Goal: Task Accomplishment & Management: Complete application form

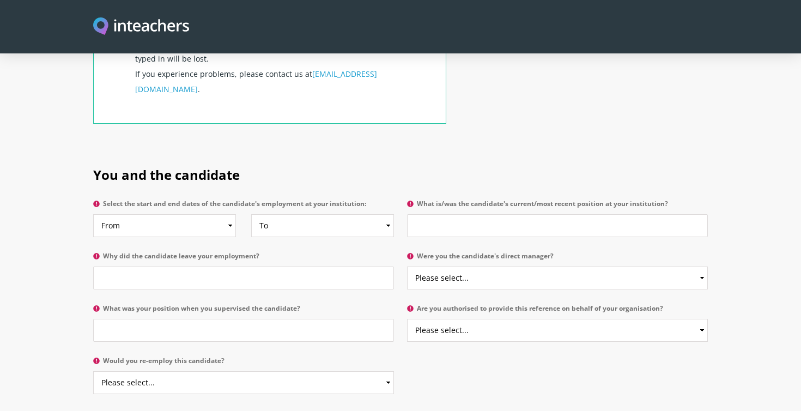
scroll to position [468, 0]
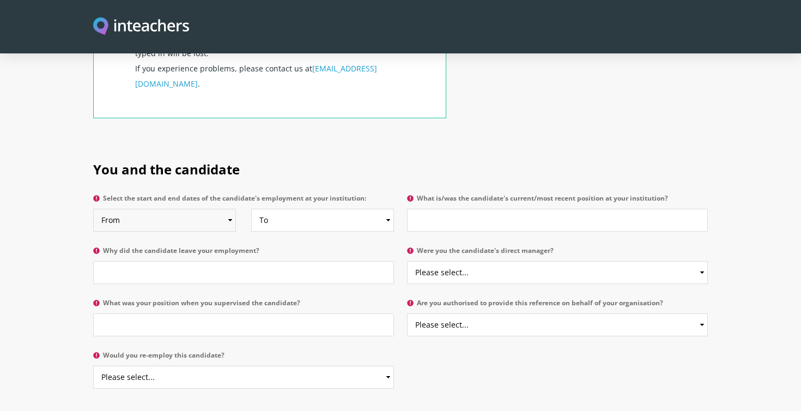
select select "2023"
select select "2025"
click at [457, 209] on input "What is/was the candidate's current/most recent position at your institution?" at bounding box center [557, 220] width 301 height 23
type input "International Head of School"
click at [258, 261] on input "Why did the candidate leave your employment?" at bounding box center [243, 272] width 301 height 23
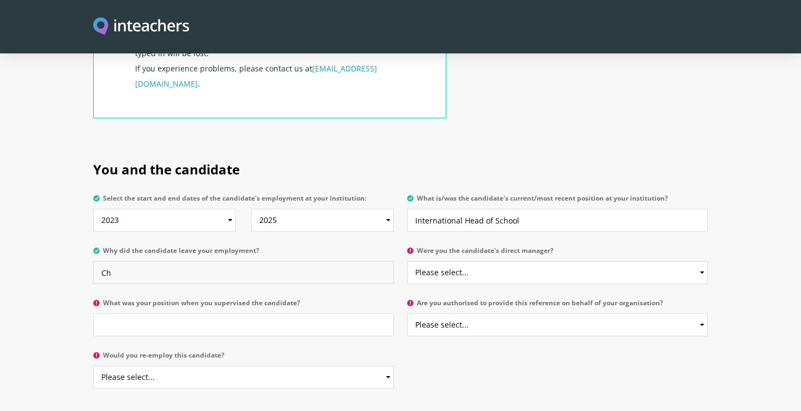
type input "C"
type input "Change in the directtion of the school"
select select "No"
click at [259, 313] on input "What was your position when you supervised the candidate?" at bounding box center [243, 324] width 301 height 23
type input "International Principal of Secondary"
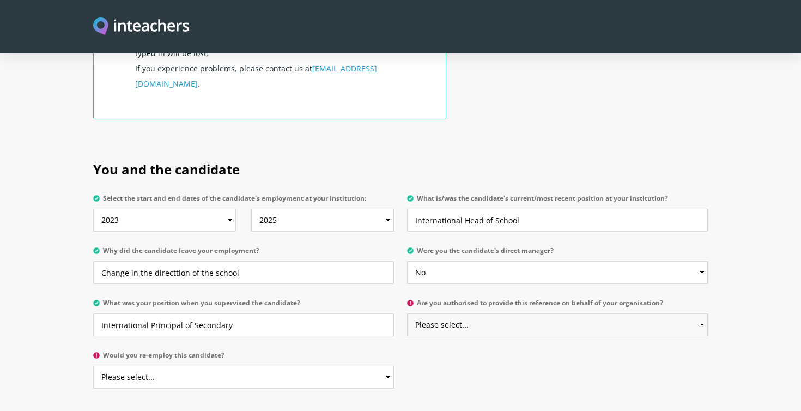
select select "Yes"
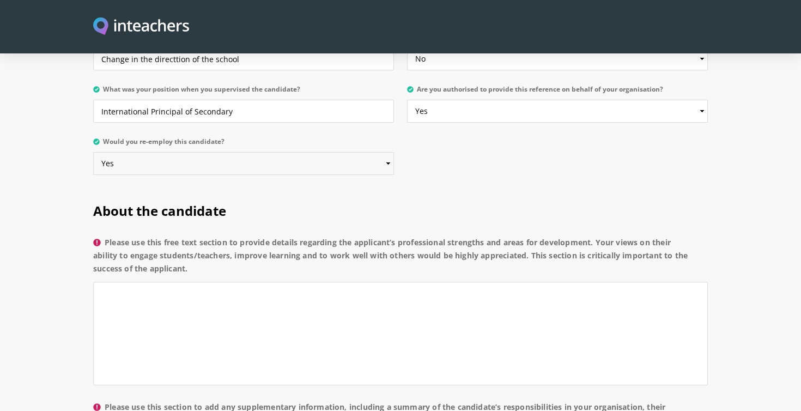
scroll to position [672, 0]
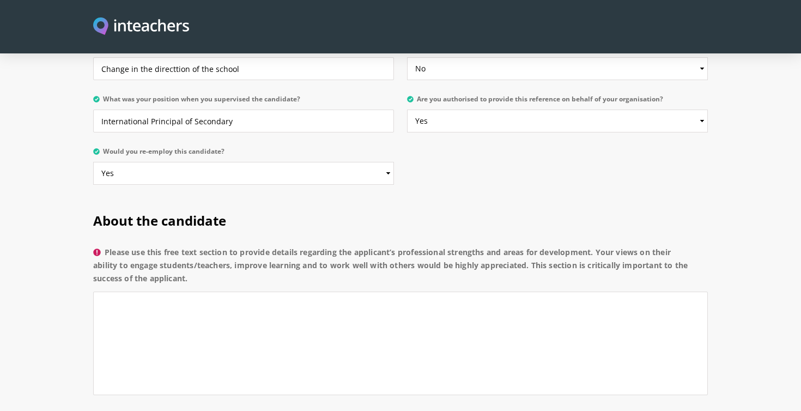
drag, startPoint x: 107, startPoint y: 220, endPoint x: 195, endPoint y: 252, distance: 93.9
click at [195, 252] on label "Please use this free text section to provide details regarding the applicant’s …" at bounding box center [400, 269] width 614 height 46
click at [195, 291] on textarea "Please use this free text section to provide details regarding the applicant’s …" at bounding box center [400, 343] width 614 height 104
drag, startPoint x: 106, startPoint y: 219, endPoint x: 204, endPoint y: 245, distance: 100.8
click at [204, 246] on label "Please use this free text section to provide details regarding the applicant’s …" at bounding box center [400, 269] width 614 height 46
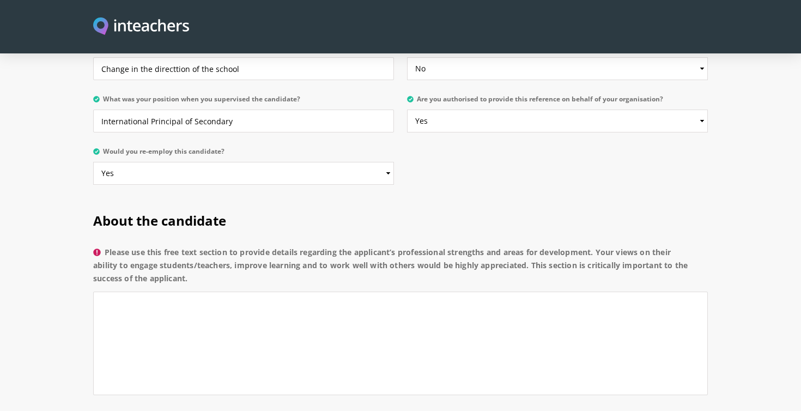
click at [204, 291] on textarea "Please use this free text section to provide details regarding the applicant’s …" at bounding box center [400, 343] width 614 height 104
drag, startPoint x: 107, startPoint y: 221, endPoint x: 204, endPoint y: 247, distance: 101.0
click at [204, 247] on label "Please use this free text section to provide details regarding the applicant’s …" at bounding box center [400, 269] width 614 height 46
click at [204, 291] on textarea "Please use this free text section to provide details regarding the applicant’s …" at bounding box center [400, 343] width 614 height 104
drag, startPoint x: 196, startPoint y: 248, endPoint x: 107, endPoint y: 220, distance: 93.2
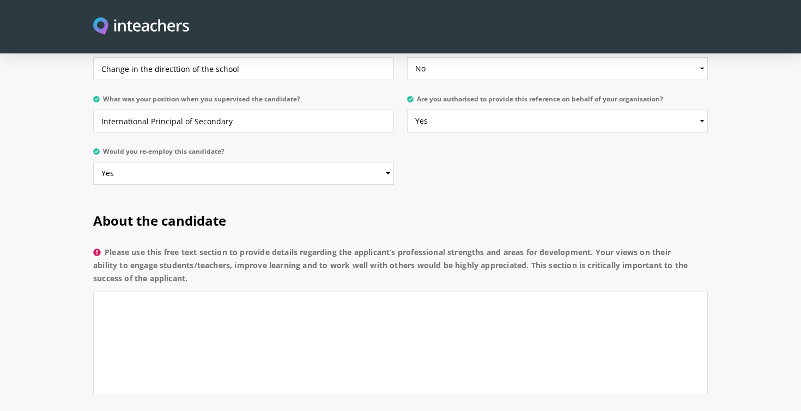
click at [106, 246] on label "Please use this free text section to provide details regarding the applicant’s …" at bounding box center [400, 269] width 614 height 46
click at [106, 291] on textarea "Please use this free text section to provide details regarding the applicant’s …" at bounding box center [400, 343] width 614 height 104
drag, startPoint x: 108, startPoint y: 220, endPoint x: 204, endPoint y: 244, distance: 98.8
click at [204, 246] on label "Please use this free text section to provide details regarding the applicant’s …" at bounding box center [400, 269] width 614 height 46
click at [204, 291] on textarea "Please use this free text section to provide details regarding the applicant’s …" at bounding box center [400, 343] width 614 height 104
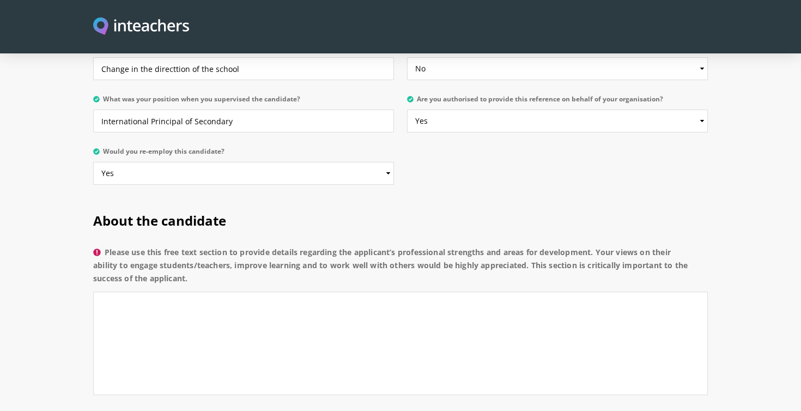
drag, startPoint x: 198, startPoint y: 244, endPoint x: 102, endPoint y: 217, distance: 99.7
click at [102, 246] on label "Please use this free text section to provide details regarding the applicant’s …" at bounding box center [400, 269] width 614 height 46
click at [102, 291] on textarea "Please use this free text section to provide details regarding the applicant’s …" at bounding box center [400, 343] width 614 height 104
click at [95, 249] on icon at bounding box center [96, 252] width 7 height 7
click at [95, 291] on textarea "Please use this free text section to provide details regarding the applicant’s …" at bounding box center [400, 343] width 614 height 104
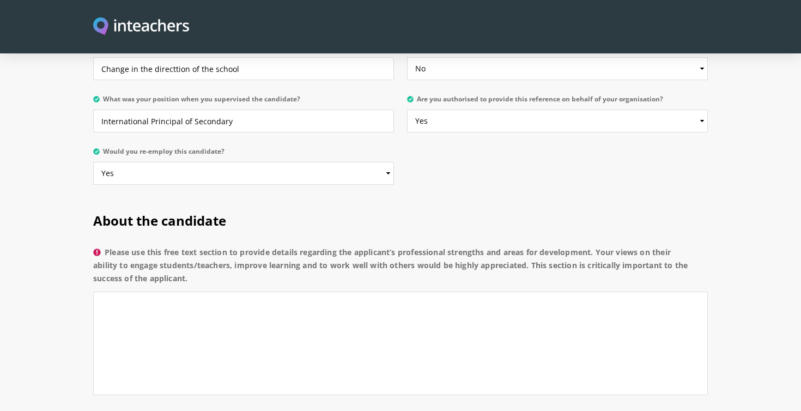
drag, startPoint x: 102, startPoint y: 219, endPoint x: 210, endPoint y: 251, distance: 112.0
click at [210, 251] on label "Please use this free text section to provide details regarding the applicant’s …" at bounding box center [400, 269] width 614 height 46
click at [210, 291] on textarea "Please use this free text section to provide details regarding the applicant’s …" at bounding box center [400, 343] width 614 height 104
drag, startPoint x: 197, startPoint y: 248, endPoint x: 114, endPoint y: 222, distance: 87.0
click at [114, 246] on label "Please use this free text section to provide details regarding the applicant’s …" at bounding box center [400, 269] width 614 height 46
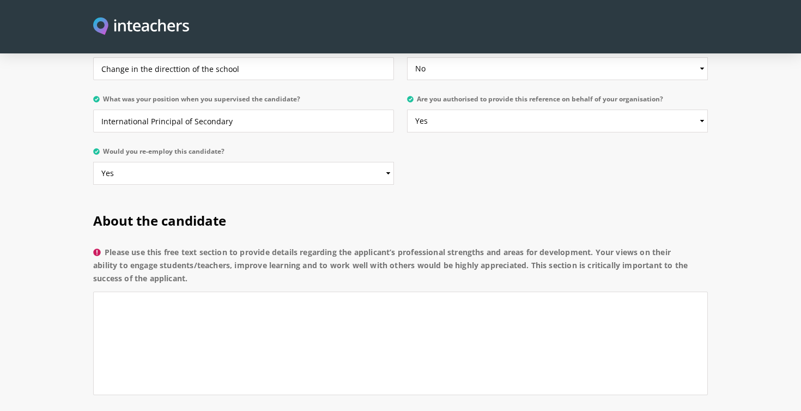
click at [114, 291] on textarea "Please use this free text section to provide details regarding the applicant’s …" at bounding box center [400, 343] width 614 height 104
drag, startPoint x: 105, startPoint y: 218, endPoint x: 204, endPoint y: 254, distance: 104.8
click at [204, 254] on label "Please use this free text section to provide details regarding the applicant’s …" at bounding box center [400, 269] width 614 height 46
click at [204, 291] on textarea "Please use this free text section to provide details regarding the applicant’s …" at bounding box center [400, 343] width 614 height 104
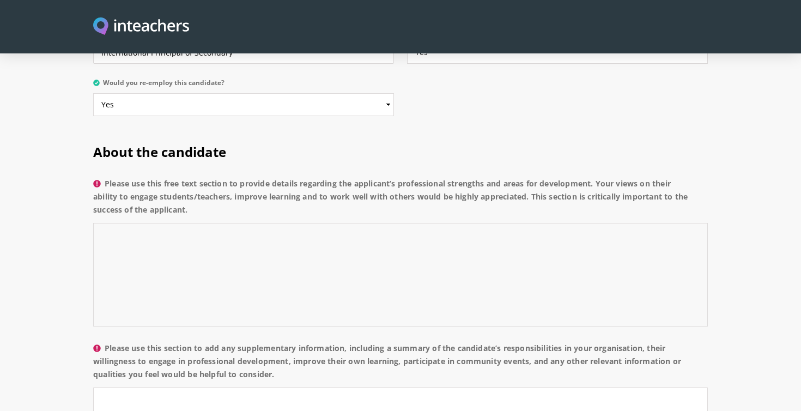
scroll to position [749, 0]
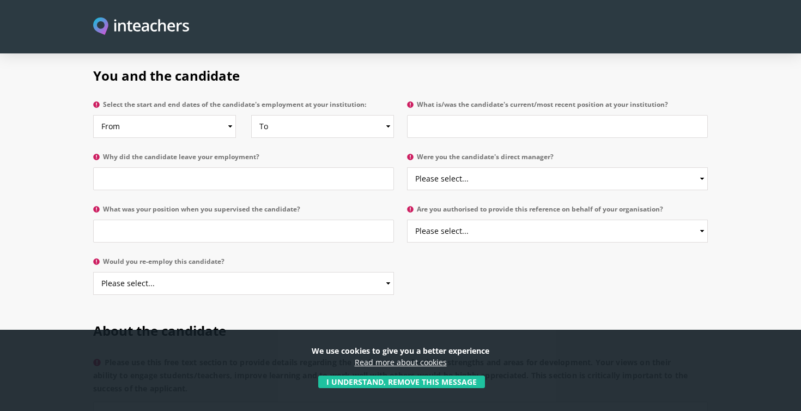
scroll to position [563, 0]
click at [354, 383] on button "I understand, remove this message" at bounding box center [401, 381] width 167 height 13
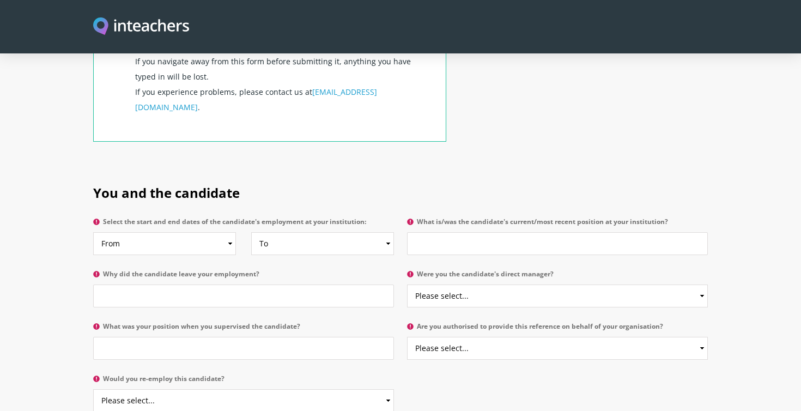
scroll to position [446, 0]
click at [209, 217] on label "Select the start and end dates of the candidate's employment at your institutio…" at bounding box center [243, 224] width 301 height 14
click at [209, 231] on select "From 2025 2024 2023 2022 2021 2020 2019 2018 2017 2016 2015 2014 2013 2012 2011…" at bounding box center [164, 242] width 143 height 23
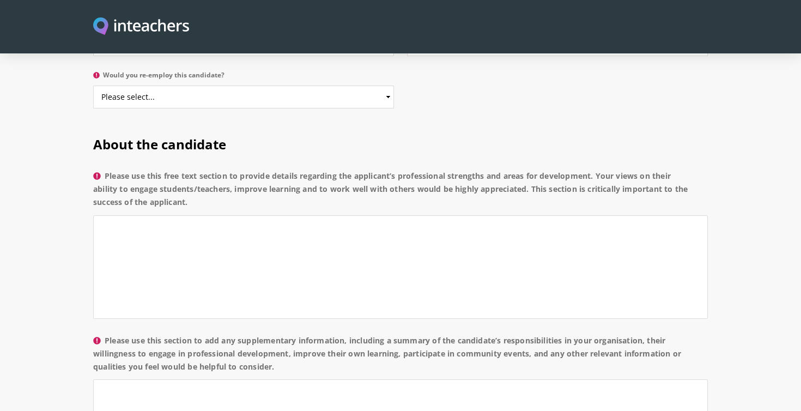
scroll to position [762, 0]
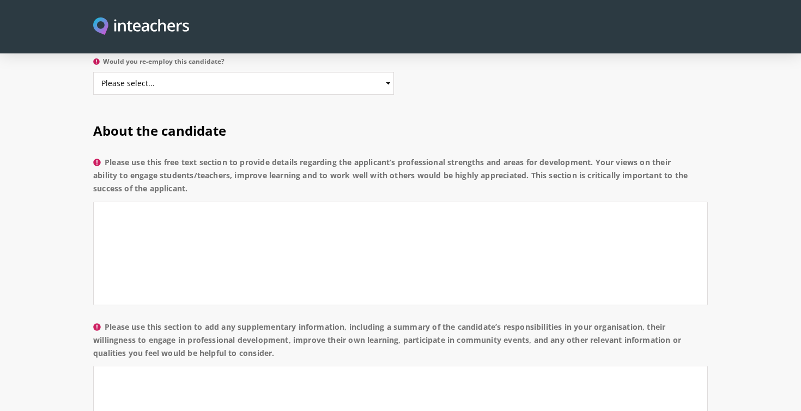
drag, startPoint x: 107, startPoint y: 130, endPoint x: 205, endPoint y: 156, distance: 101.3
click at [206, 156] on label "Please use this free text section to provide details regarding the applicant’s …" at bounding box center [400, 179] width 614 height 46
click at [206, 202] on textarea "Please use this free text section to provide details regarding the applicant’s …" at bounding box center [400, 254] width 614 height 104
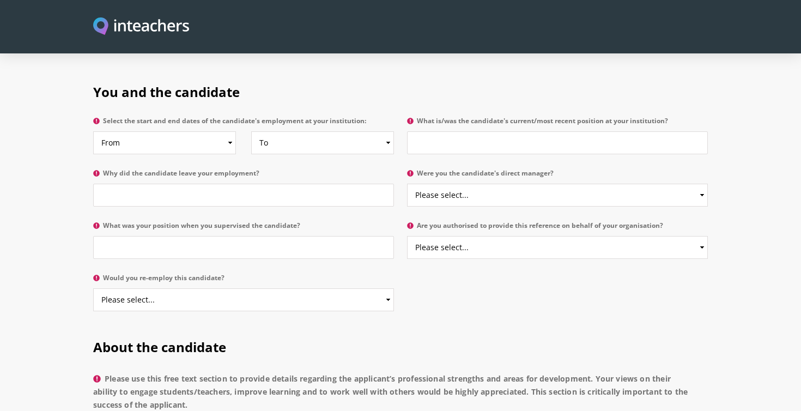
scroll to position [550, 0]
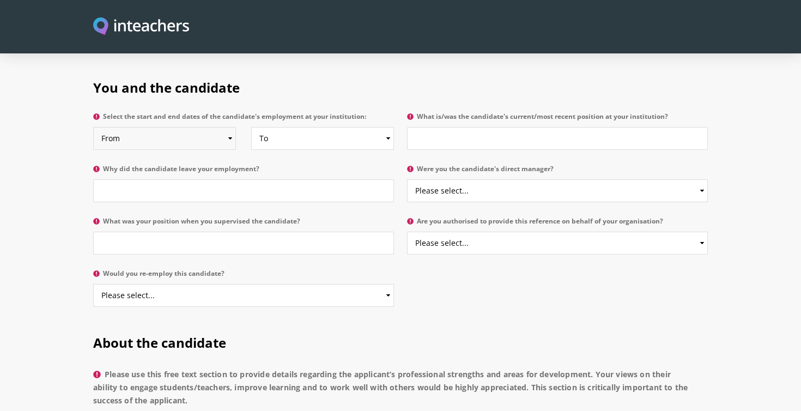
select select "2023"
select select "2025"
click at [435, 127] on input "What is/was the candidate's current/most recent position at your institution?" at bounding box center [557, 138] width 301 height 23
type input "International Head of School"
click at [257, 179] on input "Why did the candidate leave your employment?" at bounding box center [243, 190] width 301 height 23
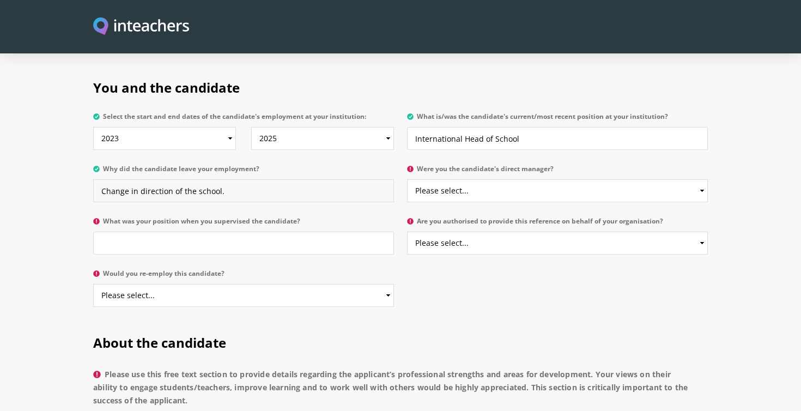
type input "Change in direction of the school."
select select "No"
click at [275, 232] on input "What was your position when you supervised the candidate?" at bounding box center [243, 243] width 301 height 23
type input "International Principal of Secondary"
select select "Yes"
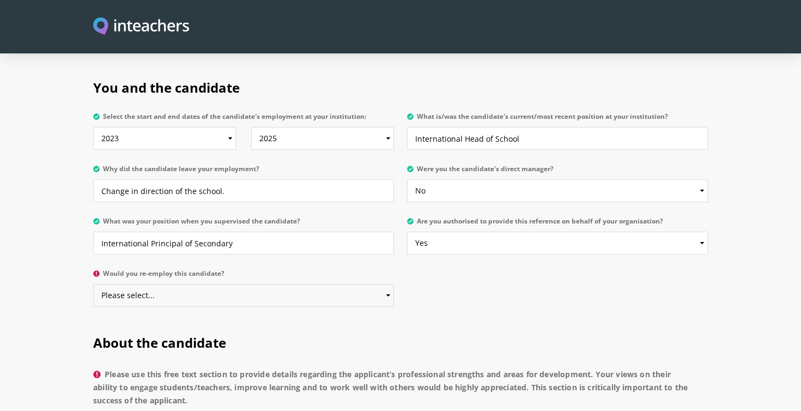
select select "Yes"
click at [448, 318] on h2 "About the candidate" at bounding box center [400, 341] width 614 height 46
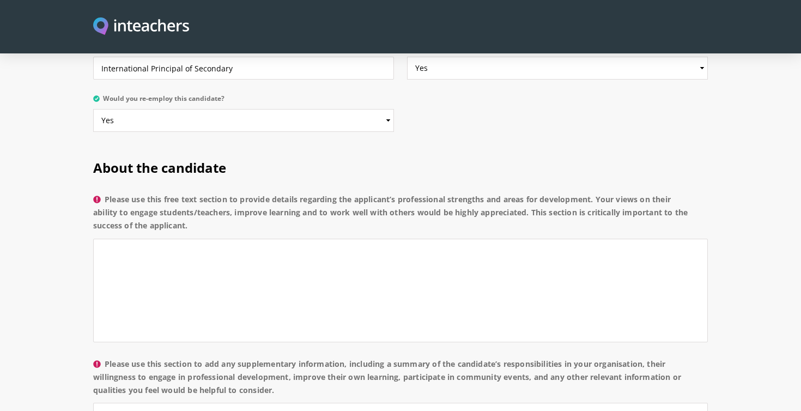
scroll to position [726, 0]
click at [230, 258] on textarea "Please use this free text section to provide details regarding the applicant’s …" at bounding box center [400, 290] width 614 height 104
paste textarea "Selena Dumble is an exceptional leader whose professionalism, strategic insight…"
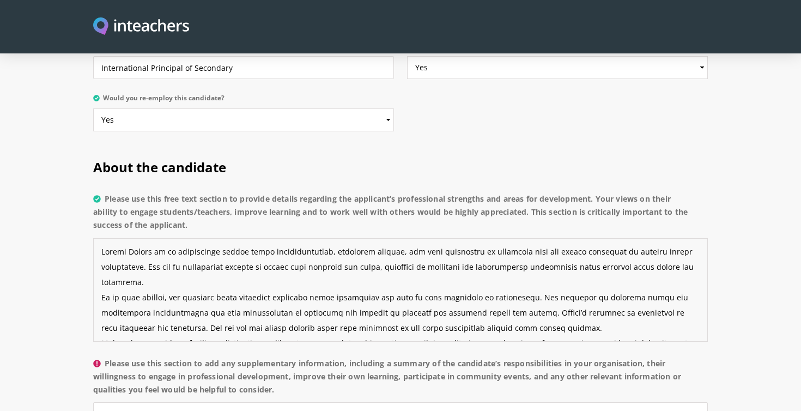
scroll to position [0, 0]
click at [245, 253] on textarea "Please use this free text section to provide details regarding the applicant’s …" at bounding box center [400, 290] width 614 height 104
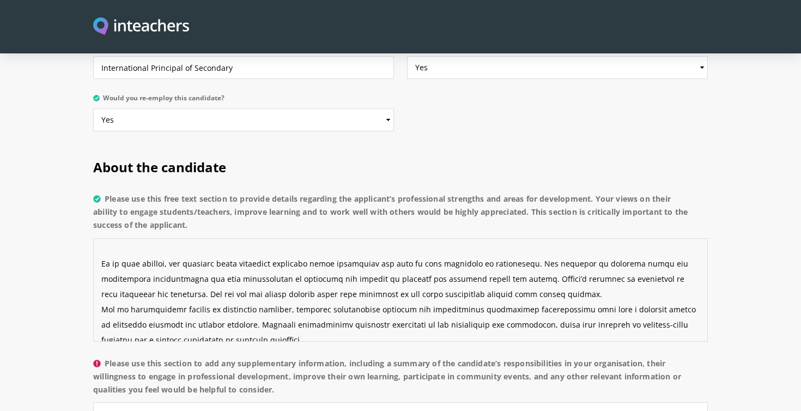
scroll to position [89, 0]
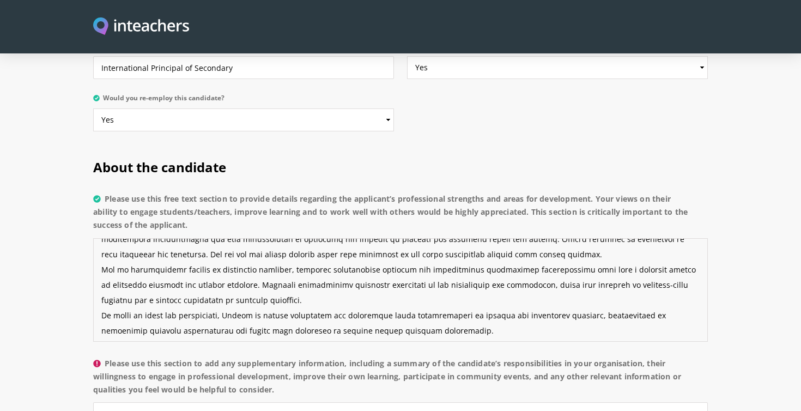
click at [290, 270] on textarea "Please use this free text section to provide details regarding the applicant’s …" at bounding box center [400, 290] width 614 height 104
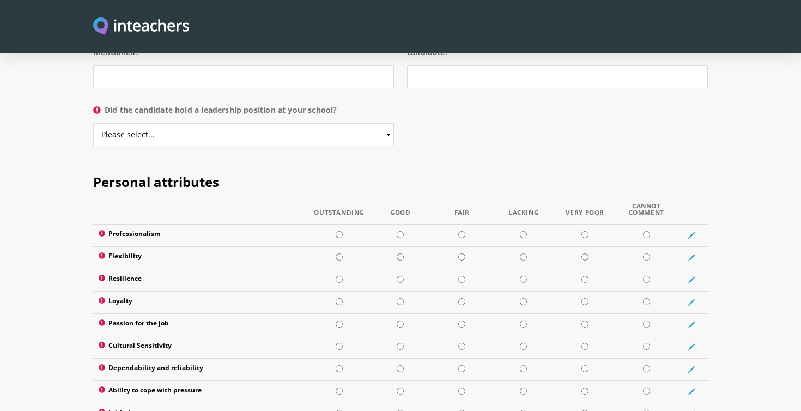
scroll to position [1241, 0]
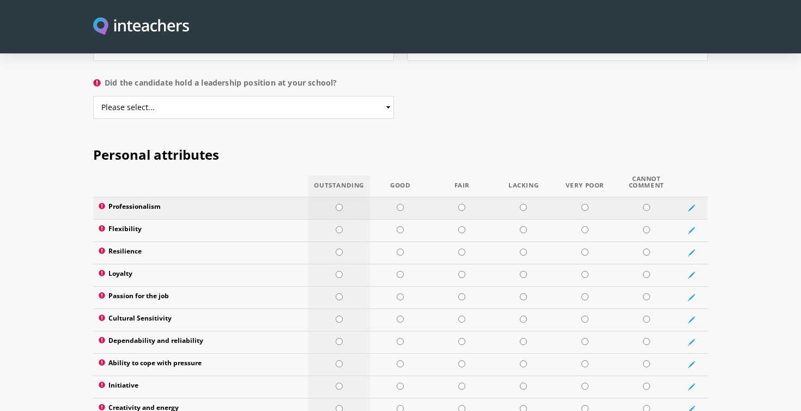
type textarea "Selena Dumble is an exceptional leader whose professionalism, strategic insight…"
click at [338, 204] on input "radio" at bounding box center [339, 207] width 7 height 7
radio input "true"
click at [339, 226] on input "radio" at bounding box center [339, 229] width 7 height 7
radio input "true"
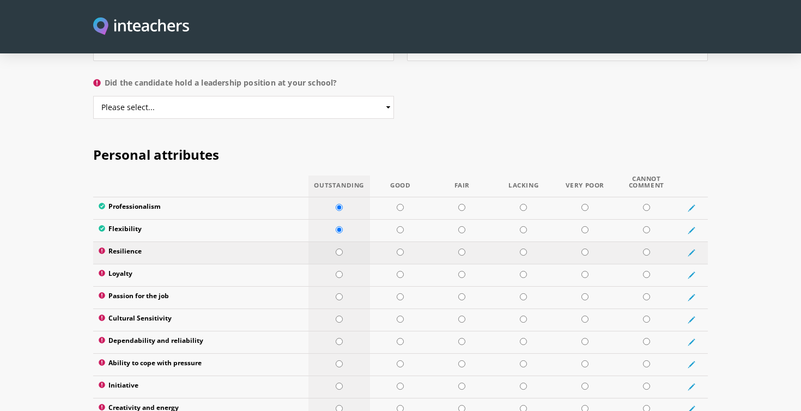
click at [337, 248] on input "radio" at bounding box center [339, 251] width 7 height 7
radio input "true"
click at [338, 264] on td at bounding box center [339, 275] width 62 height 22
radio input "true"
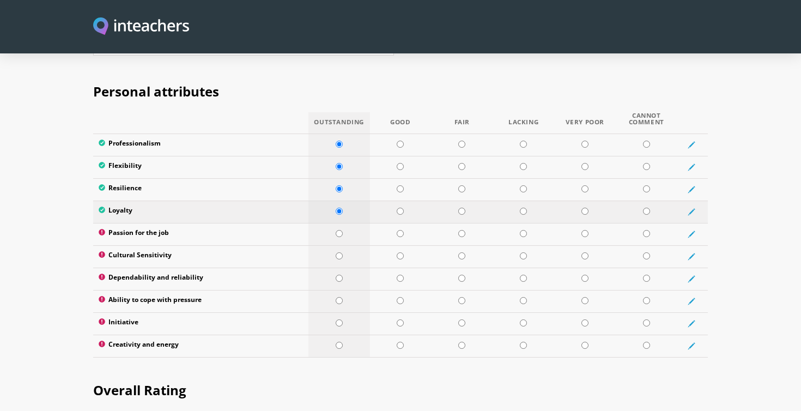
scroll to position [1306, 0]
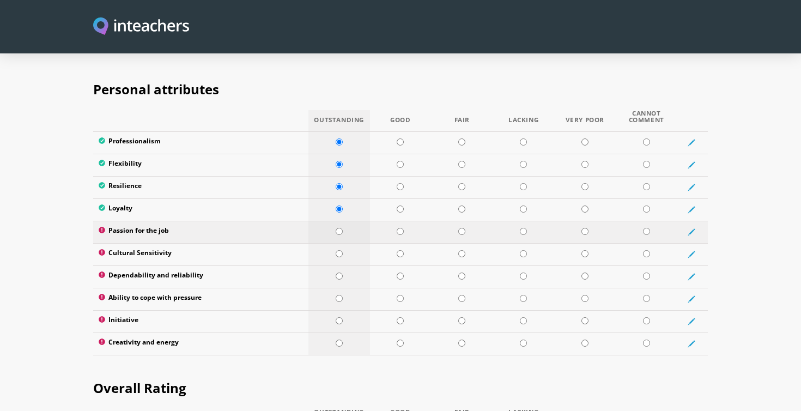
click at [340, 228] on input "radio" at bounding box center [339, 231] width 7 height 7
radio input "true"
click at [339, 250] on input "radio" at bounding box center [339, 253] width 7 height 7
radio input "true"
click at [338, 272] on input "radio" at bounding box center [339, 275] width 7 height 7
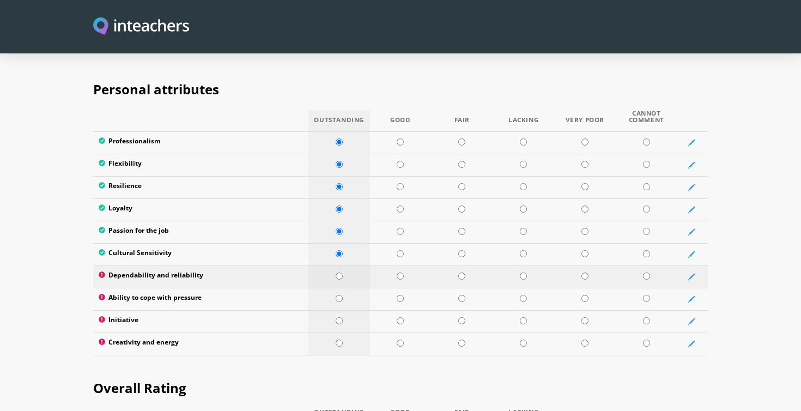
radio input "true"
click at [338, 295] on input "radio" at bounding box center [339, 298] width 7 height 7
radio input "true"
click at [338, 317] on input "radio" at bounding box center [339, 320] width 7 height 7
radio input "true"
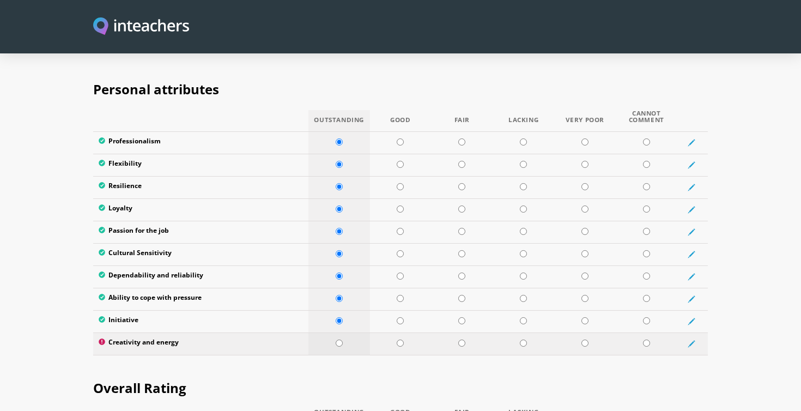
click at [338, 339] on input "radio" at bounding box center [339, 342] width 7 height 7
radio input "true"
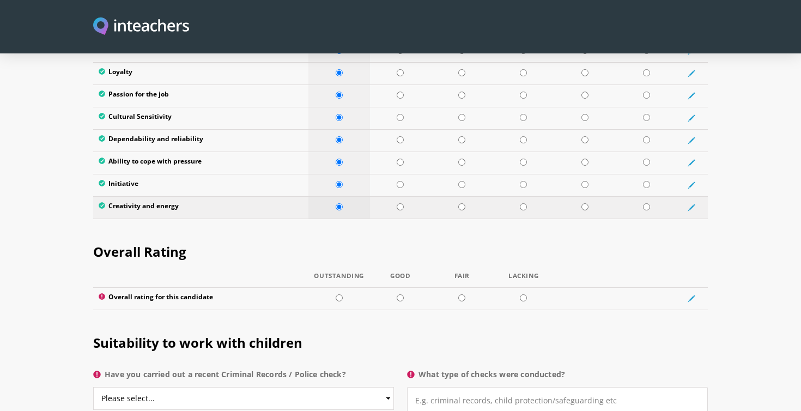
scroll to position [1483, 0]
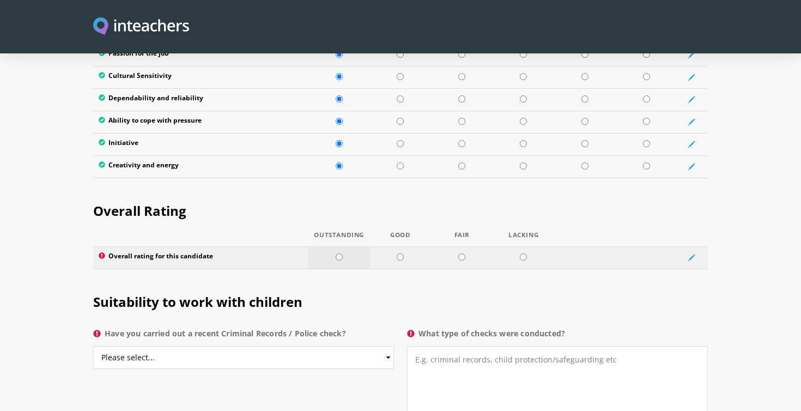
click at [338, 253] on input "radio" at bounding box center [339, 256] width 7 height 7
radio input "true"
select select "Yes"
click at [290, 374] on div "Suitability to work with children Have you carried out a recent Criminal Record…" at bounding box center [401, 354] width 628 height 154
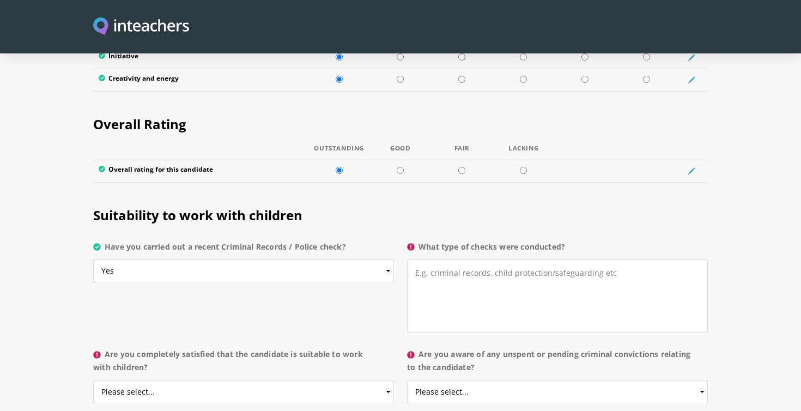
scroll to position [1575, 0]
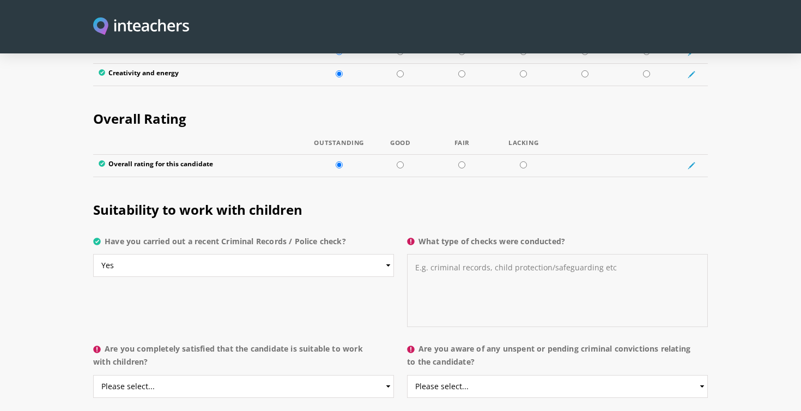
click at [430, 264] on textarea "What type of checks were conducted?" at bounding box center [557, 290] width 301 height 73
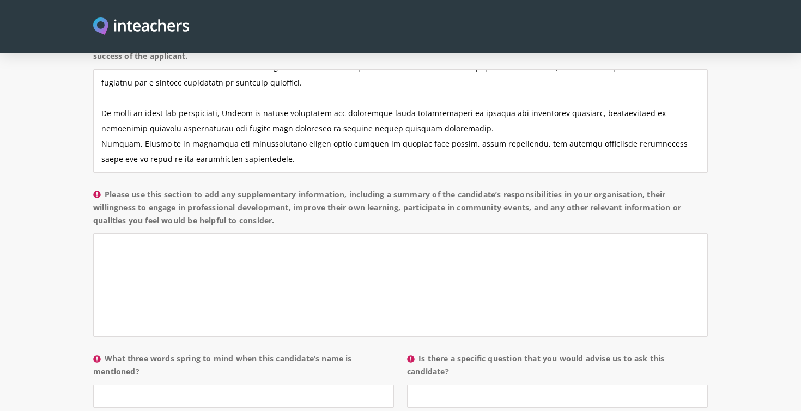
scroll to position [861, 0]
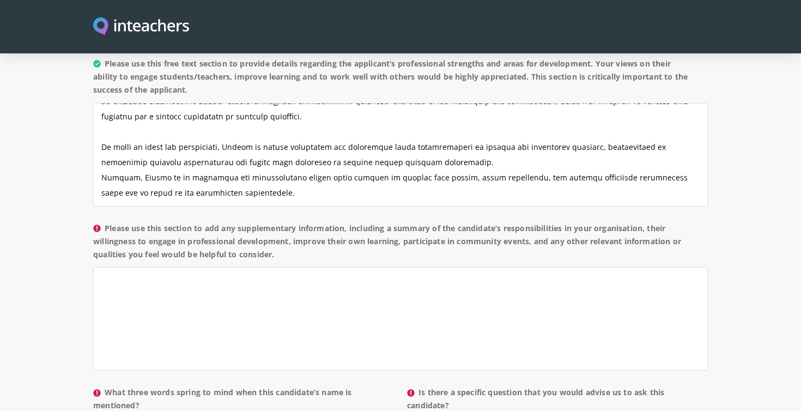
type textarea "DBS and Chinese criminal background check."
click at [312, 267] on textarea "Please use this section to add any supplementary information, including a summa…" at bounding box center [400, 319] width 614 height 104
paste textarea "During her tenure as International Head of School, Selena Dumble carried signif…"
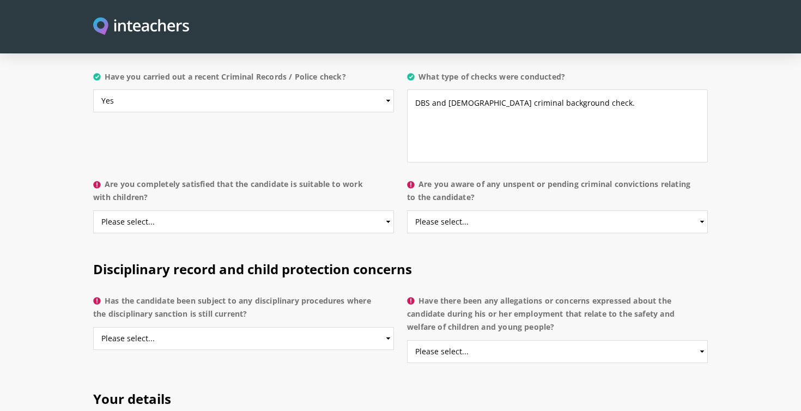
scroll to position [1741, 0]
type textarea "During her tenure as International Head of School, Selena Dumble carried signif…"
select select "Yes"
select select "No"
click at [488, 244] on h2 "Disciplinary record and child protection concerns" at bounding box center [400, 267] width 614 height 46
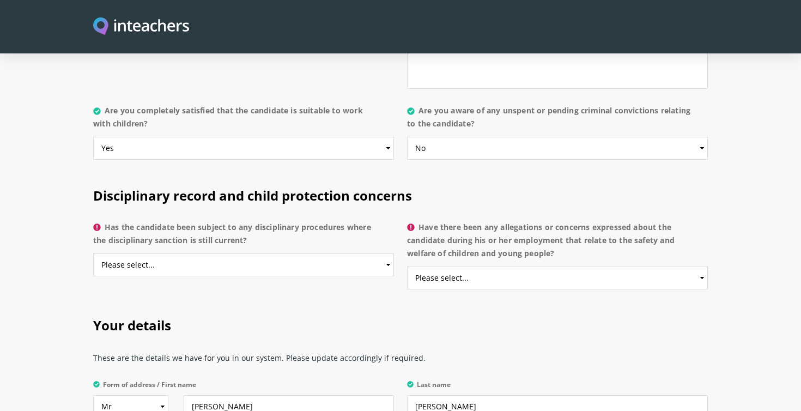
scroll to position [1814, 0]
select select "No"
click at [345, 267] on div "Disciplinary record and child protection concerns Has the candidate been subjec…" at bounding box center [401, 236] width 628 height 130
select select "No"
click at [403, 300] on h2 "Your details" at bounding box center [400, 323] width 614 height 46
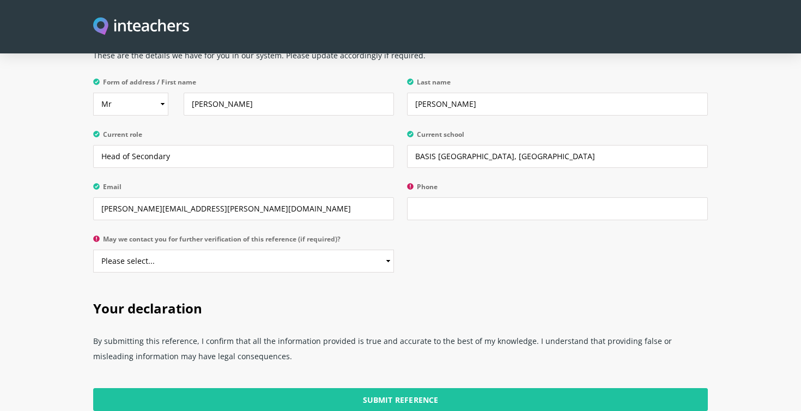
scroll to position [2121, 0]
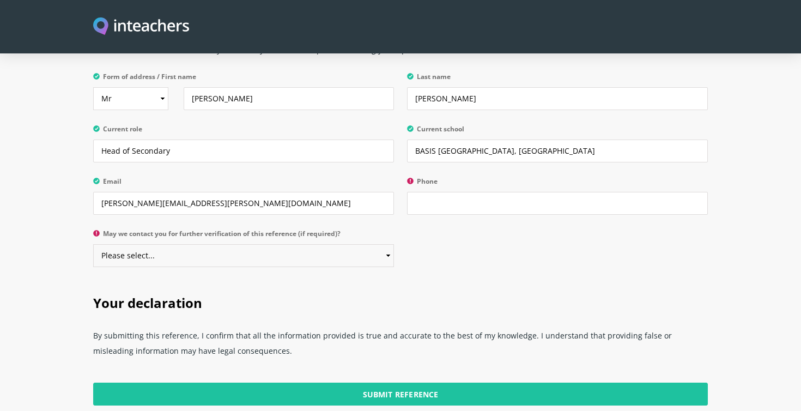
select select "Yes"
click at [320, 278] on h2 "Your declaration" at bounding box center [400, 301] width 614 height 46
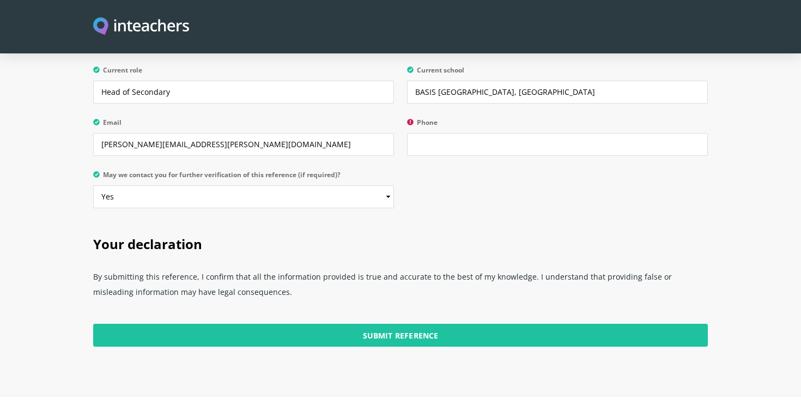
scroll to position [2183, 0]
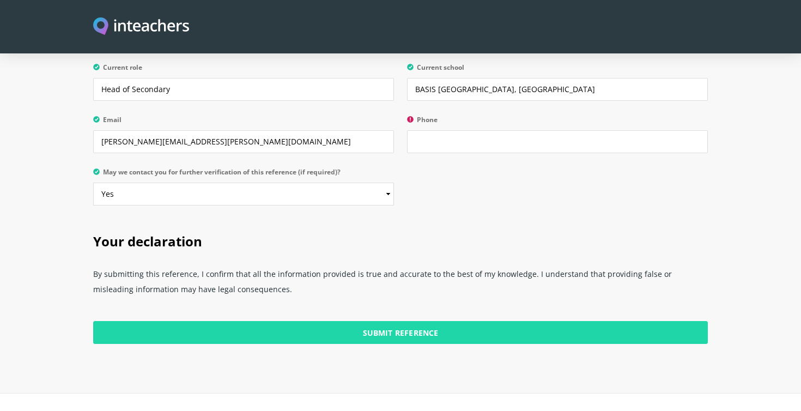
click at [331, 321] on input "Submit Reference" at bounding box center [400, 332] width 614 height 23
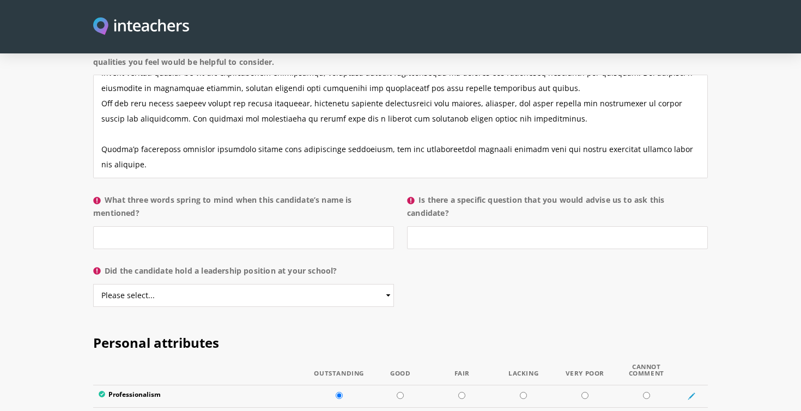
scroll to position [1054, 0]
paste input "Visionary, Collaborative, Inspiring"
type input "Visionary, Collaborative, Inspiring"
click at [440, 225] on input "Is there a specific question that you would advise us to ask this candidate?" at bounding box center [557, 236] width 301 height 23
type input "No"
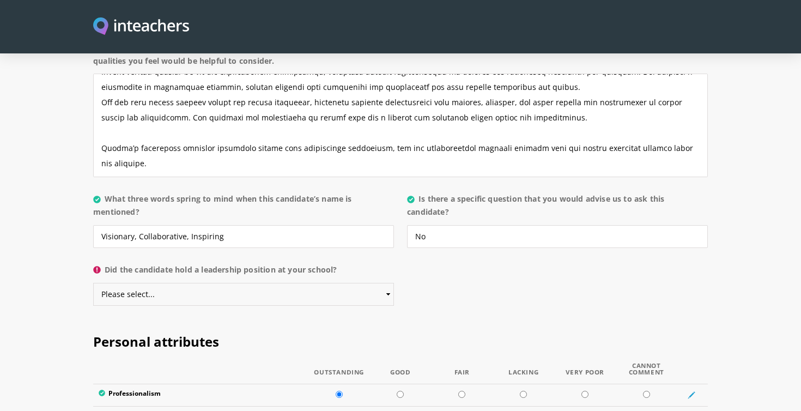
select select "Yes"
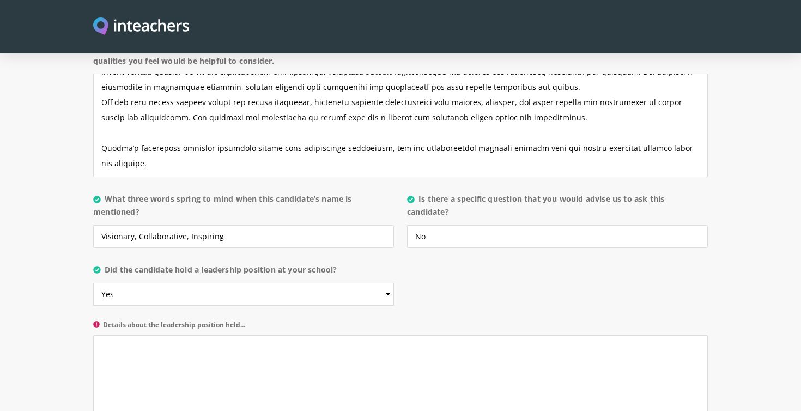
click at [513, 257] on div "About the candidate Please use this free text section to provide details regard…" at bounding box center [400, 132] width 614 height 636
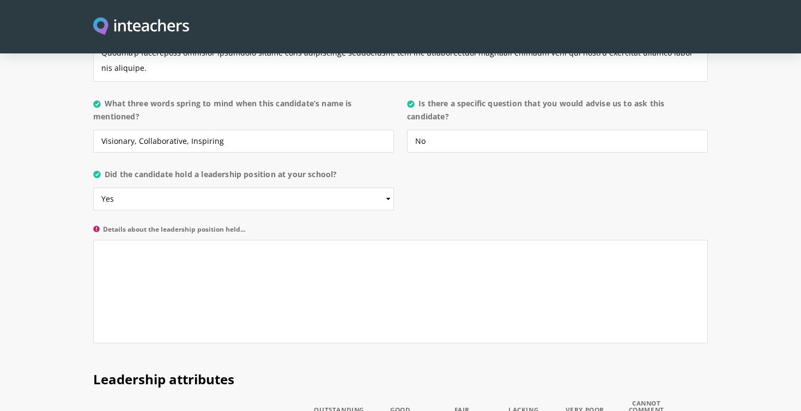
scroll to position [1153, 0]
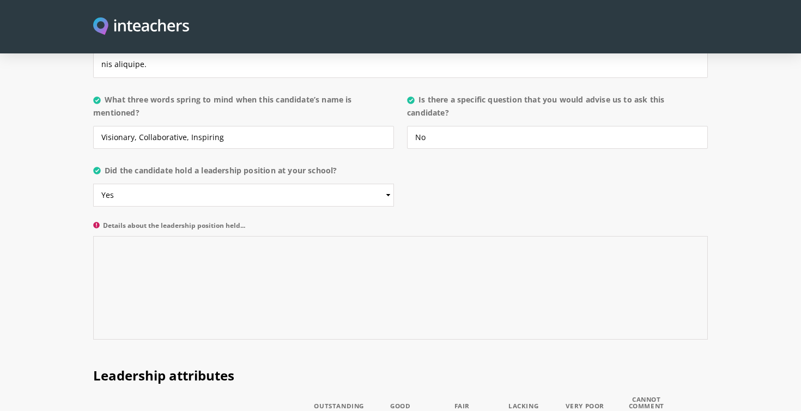
click at [278, 236] on textarea "Details about the leadership position held..." at bounding box center [400, 288] width 614 height 104
paste textarea "Strategic Leadership: Setting the vision and direction of the school, aligning …"
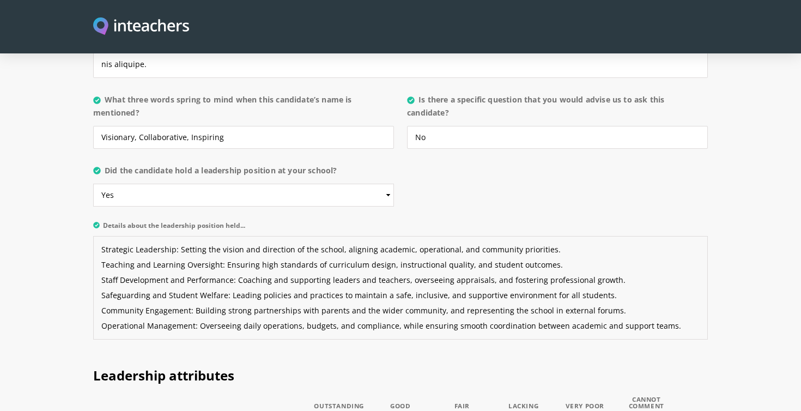
click at [96, 236] on textarea "Strategic Leadership: Setting the vision and direction of the school, aligning …" at bounding box center [400, 288] width 614 height 104
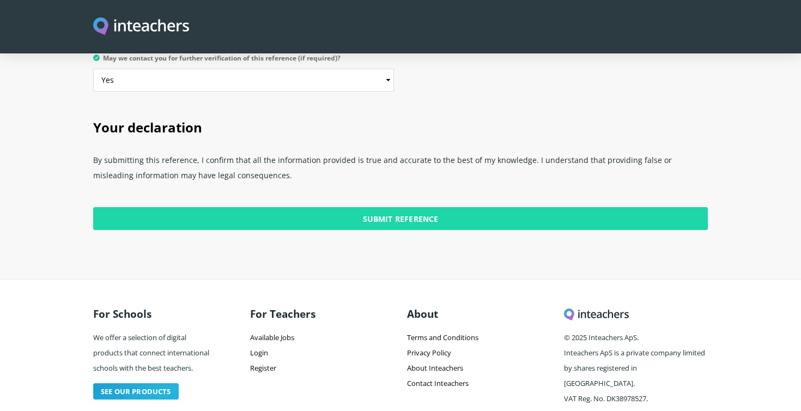
scroll to position [2750, 0]
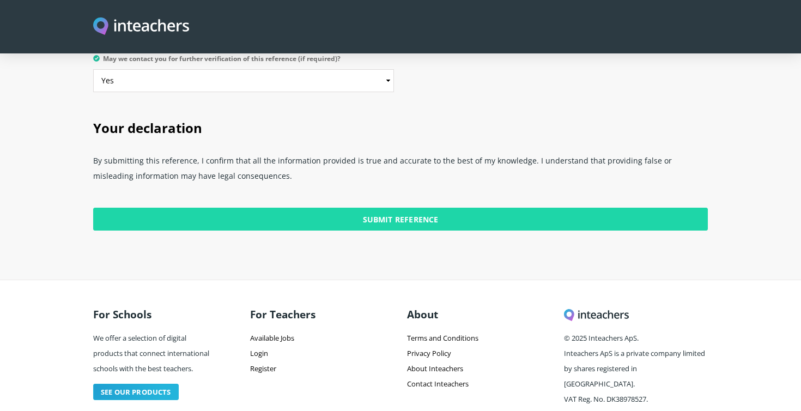
type textarea "- Strategic Leadership: Setting the vision and direction of the school, alignin…"
click at [308, 208] on input "Submit Reference" at bounding box center [400, 219] width 614 height 23
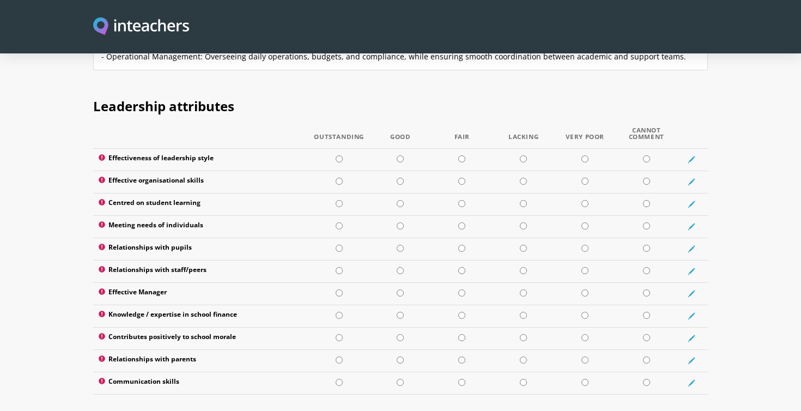
scroll to position [1448, 0]
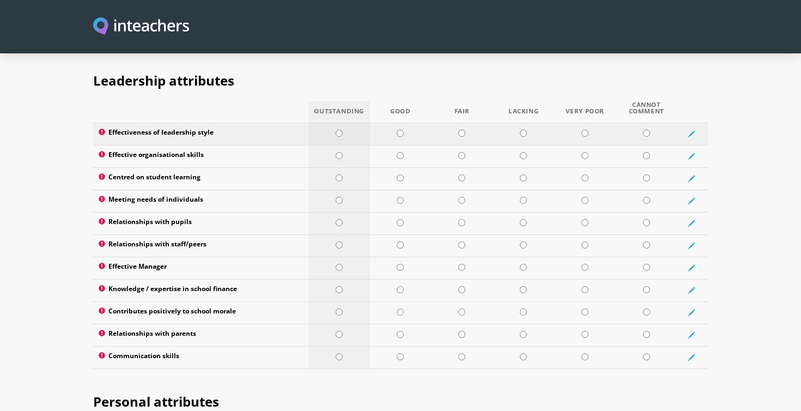
click at [339, 130] on input "radio" at bounding box center [339, 133] width 7 height 7
radio input "true"
click at [339, 152] on input "radio" at bounding box center [339, 155] width 7 height 7
radio input "true"
click at [339, 174] on input "radio" at bounding box center [339, 177] width 7 height 7
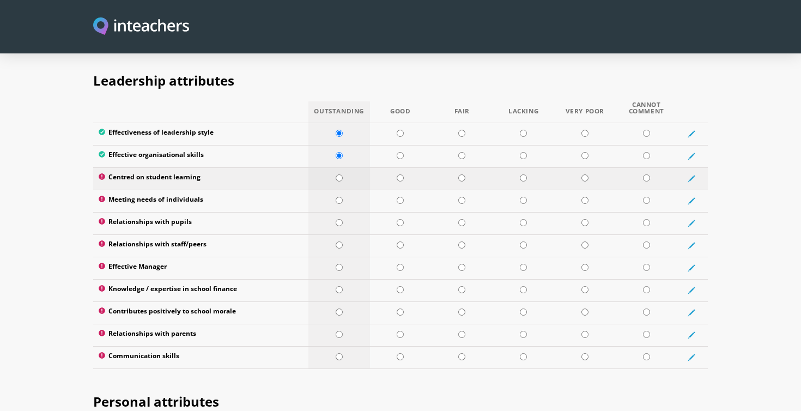
radio input "true"
click at [339, 190] on td at bounding box center [339, 201] width 62 height 22
radio input "true"
click at [338, 212] on td at bounding box center [339, 223] width 62 height 22
radio input "true"
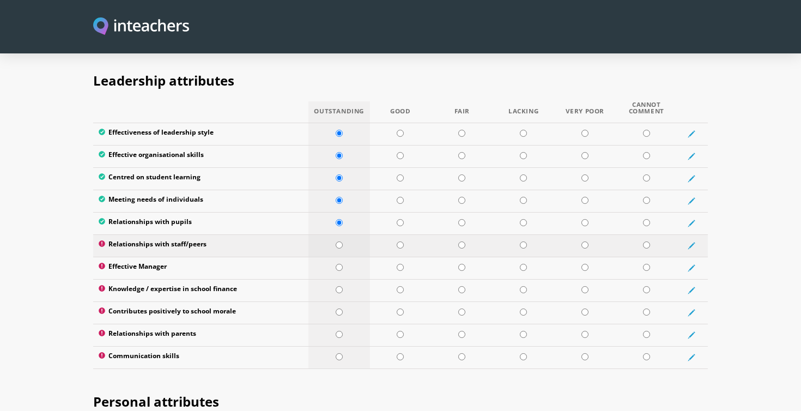
click at [338, 241] on input "radio" at bounding box center [339, 244] width 7 height 7
radio input "true"
click at [338, 264] on input "radio" at bounding box center [339, 267] width 7 height 7
radio input "true"
click at [338, 286] on input "radio" at bounding box center [339, 289] width 7 height 7
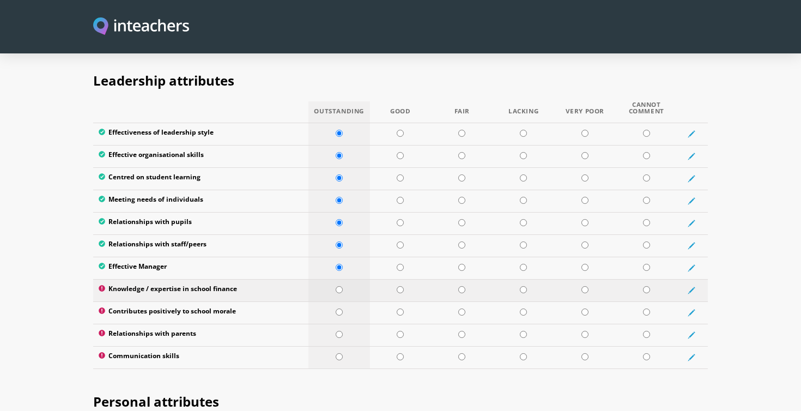
radio input "true"
click at [338, 301] on td at bounding box center [339, 312] width 62 height 22
radio input "true"
click at [338, 324] on td at bounding box center [339, 335] width 62 height 22
radio input "true"
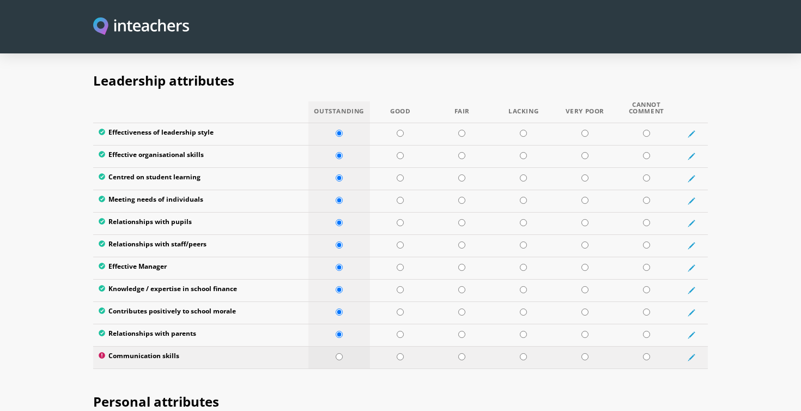
click at [338, 353] on input "radio" at bounding box center [339, 356] width 7 height 7
radio input "true"
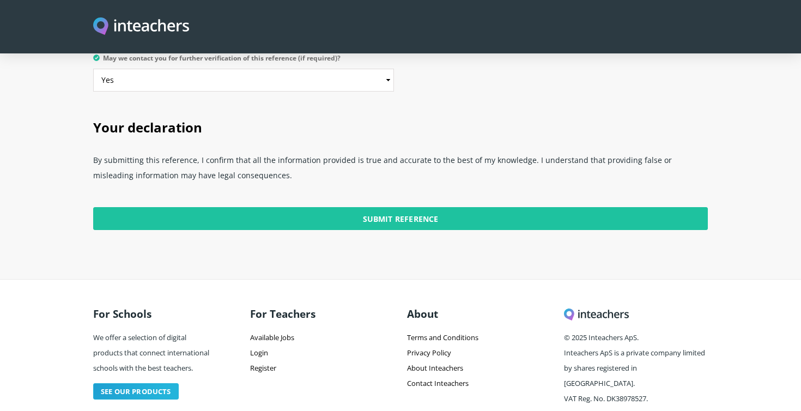
scroll to position [2750, 0]
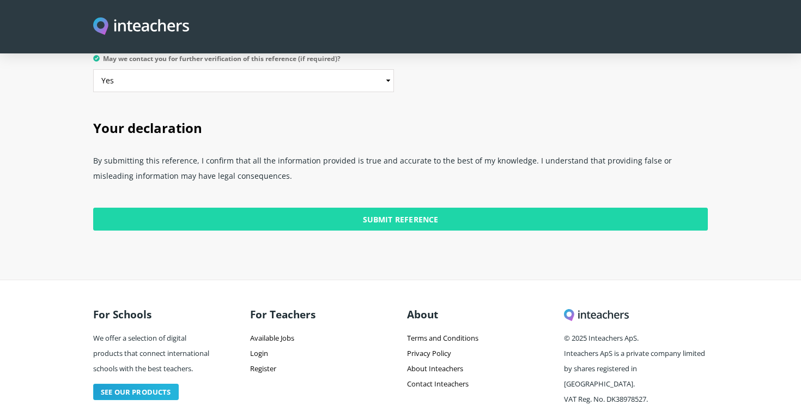
click at [447, 208] on input "Submit Reference" at bounding box center [400, 219] width 614 height 23
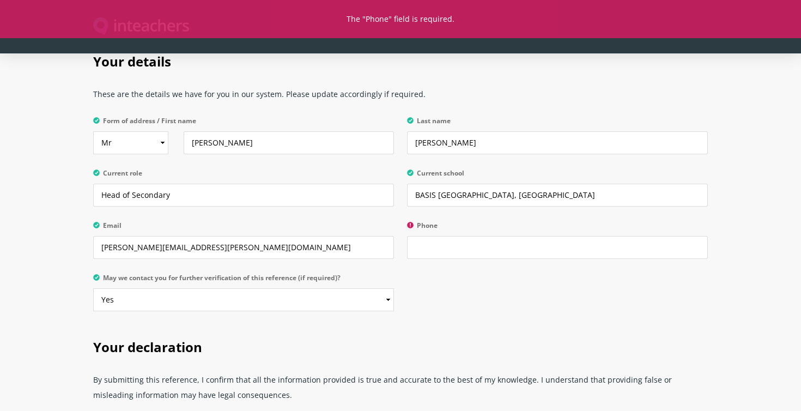
scroll to position [2529, 0]
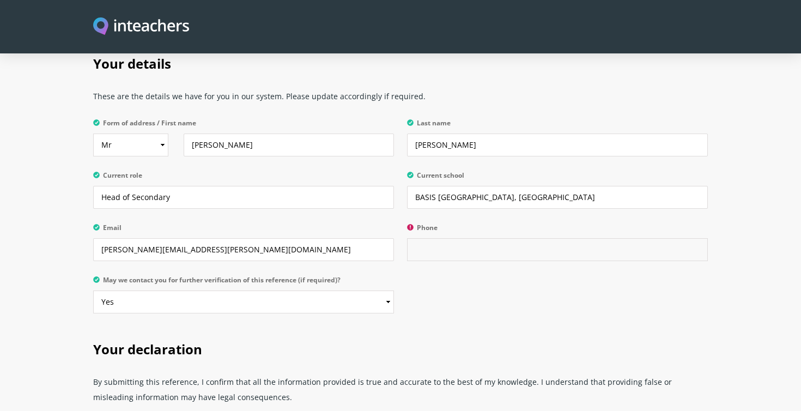
paste input "17821181833"
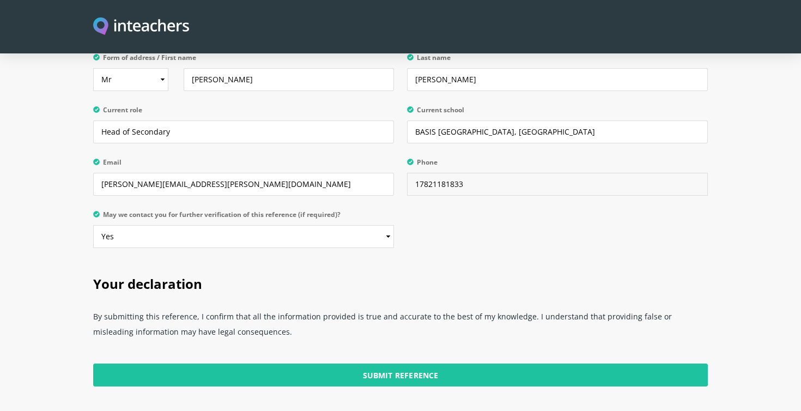
scroll to position [2626, 0]
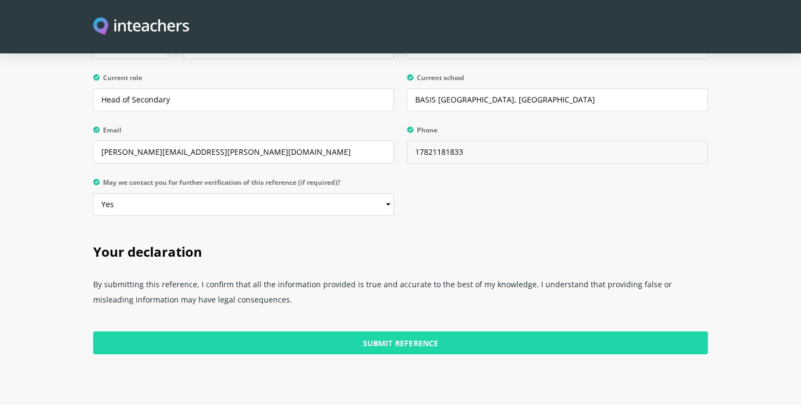
type input "17821181833"
click at [454, 331] on input "Submit Reference" at bounding box center [400, 342] width 614 height 23
